Goal: Information Seeking & Learning: Learn about a topic

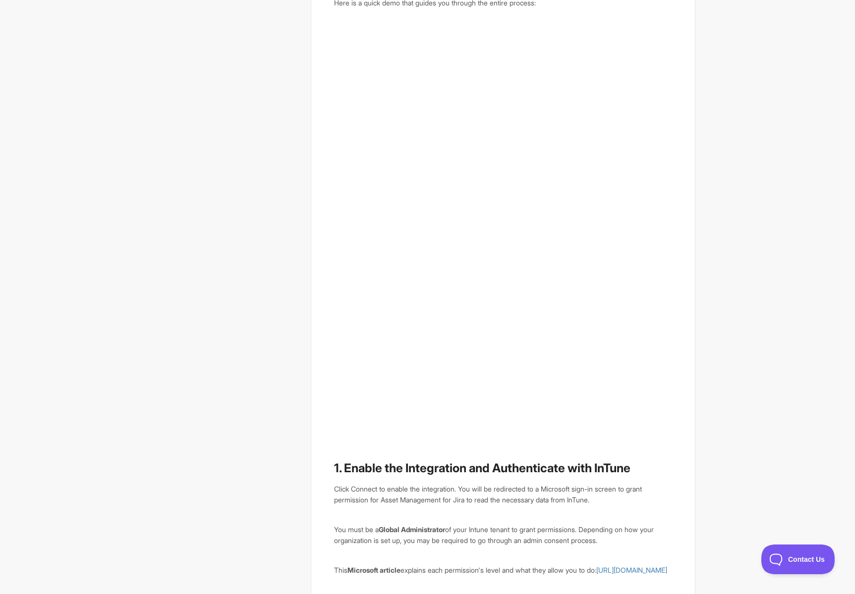
scroll to position [331, 0]
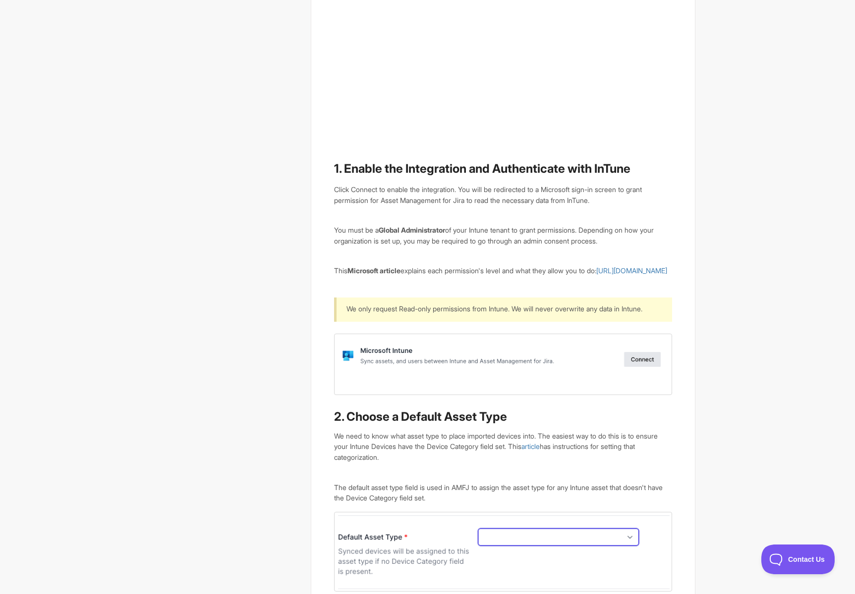
scroll to position [0, 0]
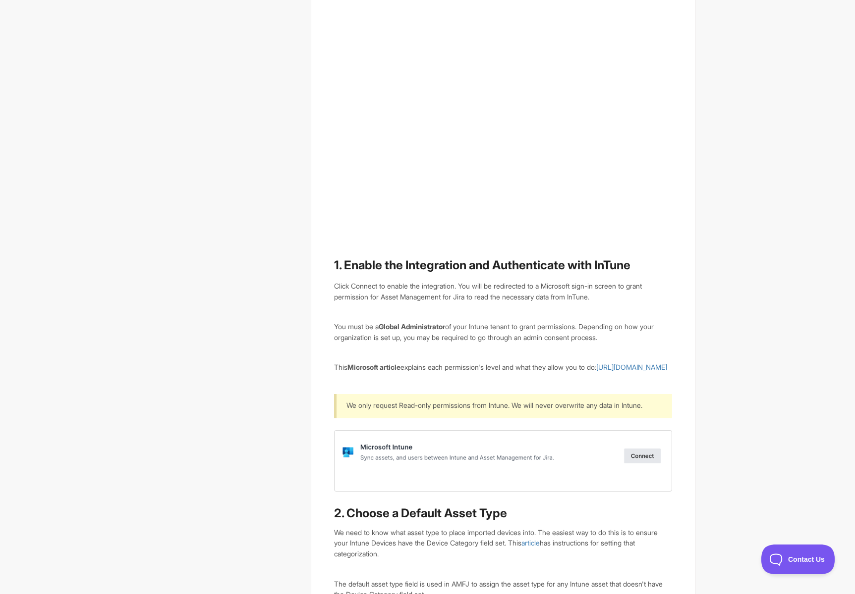
scroll to position [343, 0]
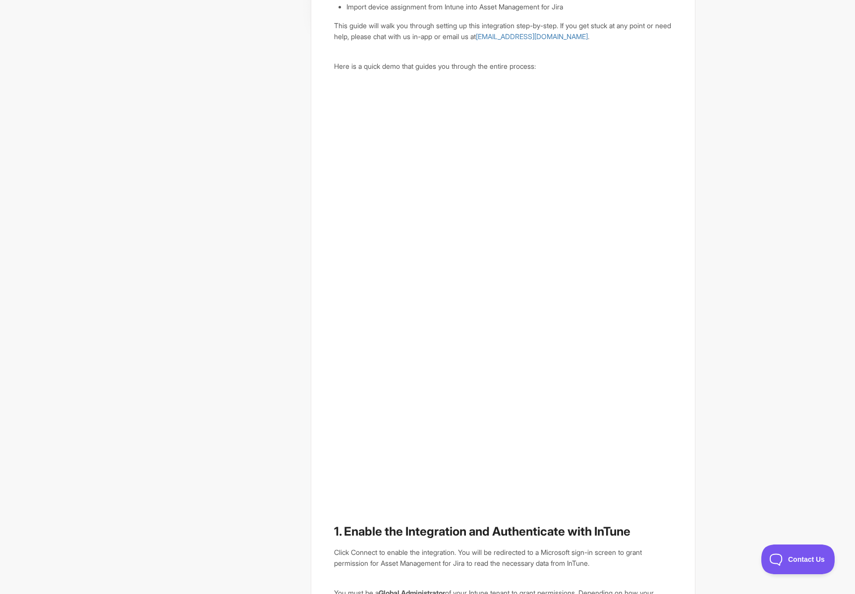
scroll to position [191, 0]
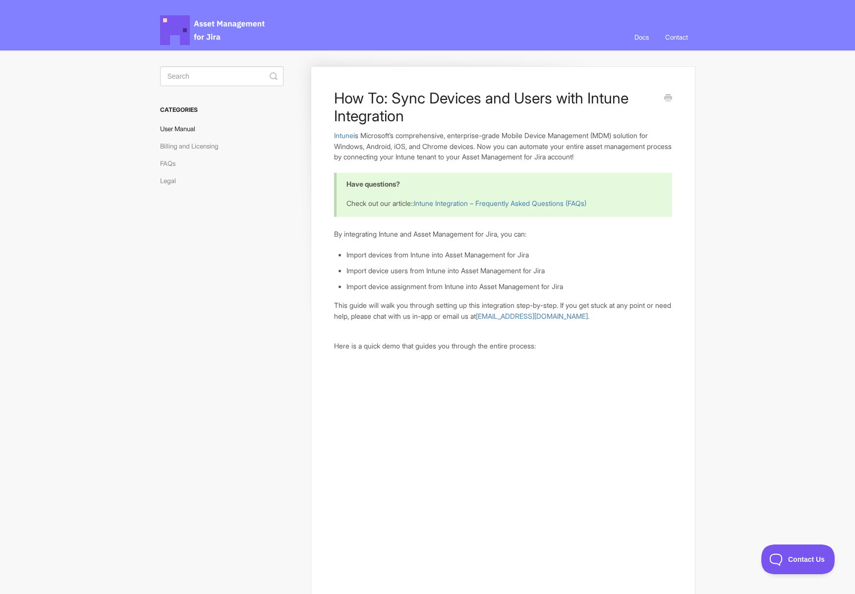
click at [170, 130] on link "User Manual" at bounding box center [181, 129] width 43 height 16
click at [182, 20] on span "Asset Management for Jira Docs" at bounding box center [213, 30] width 106 height 30
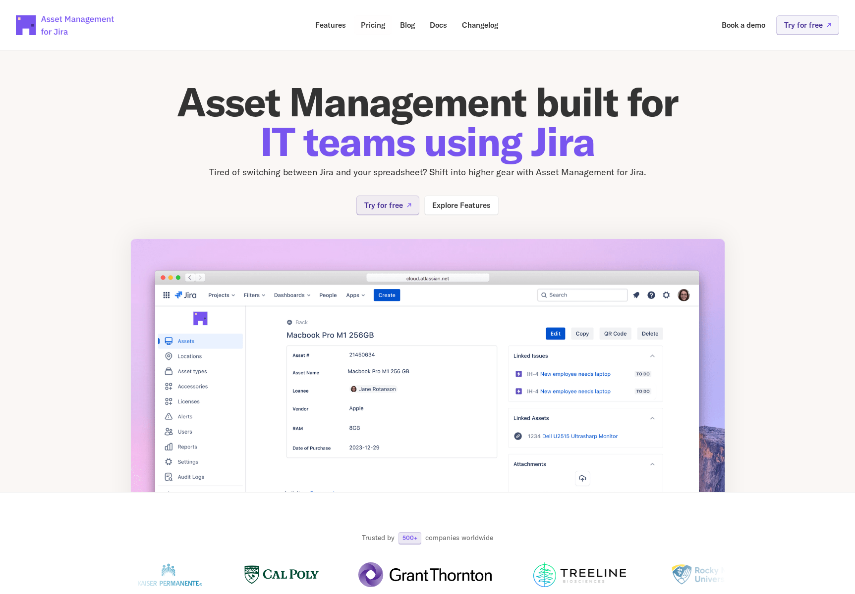
click at [372, 30] on link "Pricing" at bounding box center [373, 24] width 38 height 19
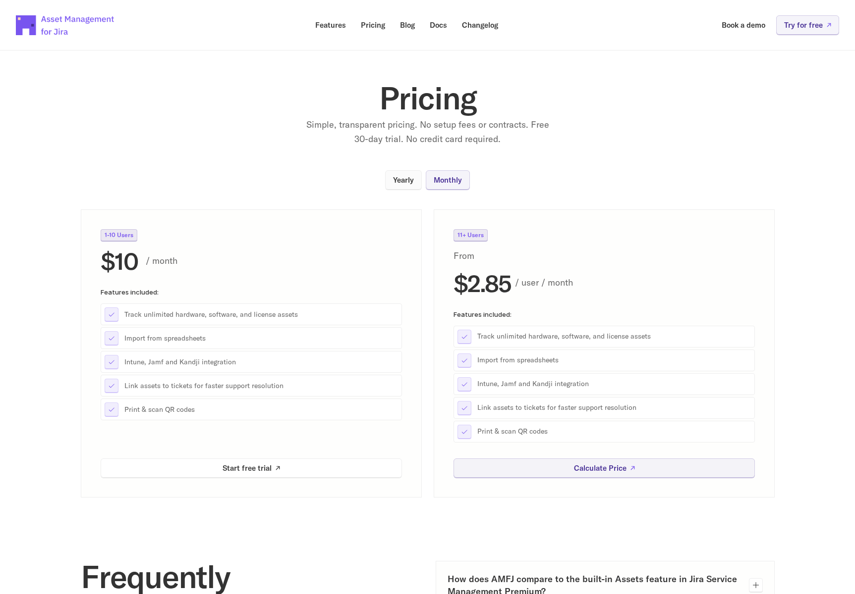
click at [394, 173] on link "Yearly" at bounding box center [403, 179] width 37 height 19
